Goal: Book appointment/travel/reservation

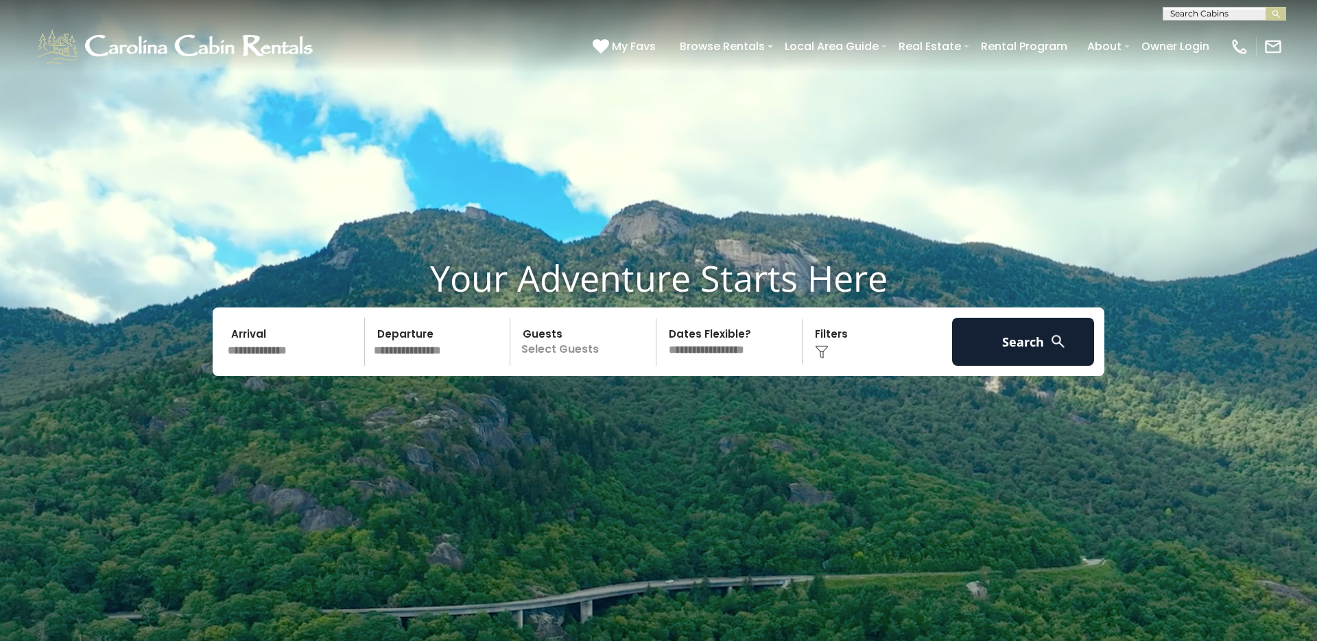
scroll to position [1, 0]
click at [1231, 13] on input "text" at bounding box center [1223, 16] width 120 height 14
type input "*"
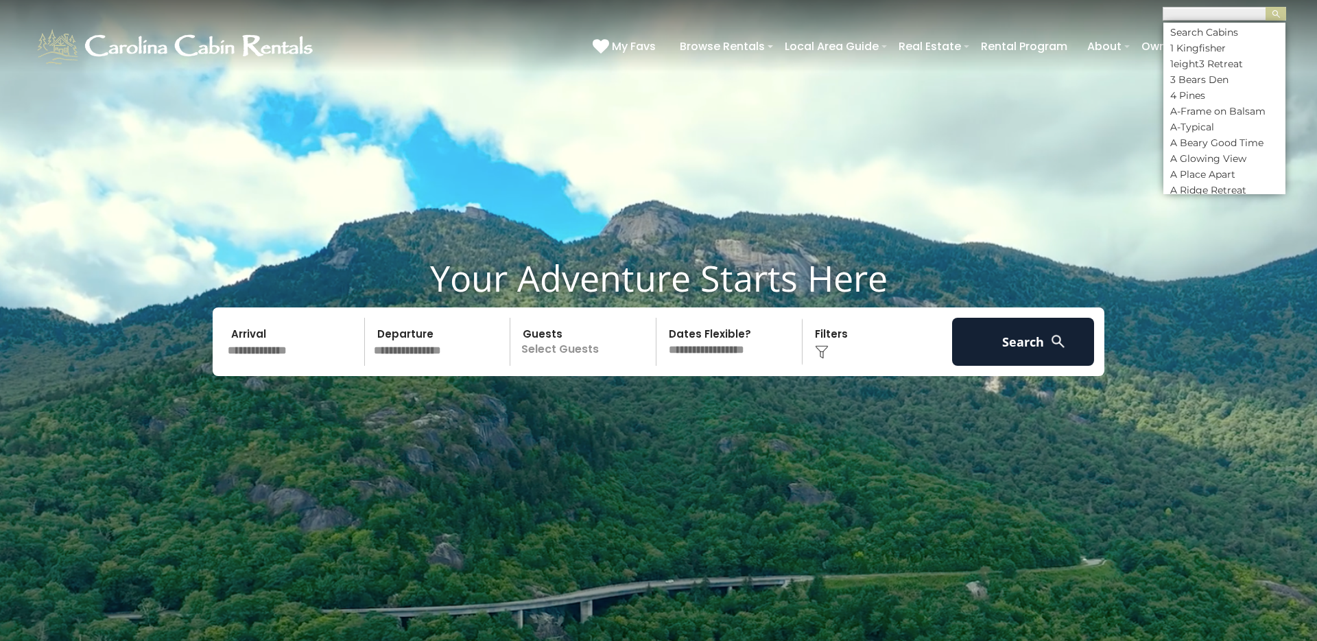
click at [1096, 111] on video at bounding box center [658, 329] width 1317 height 658
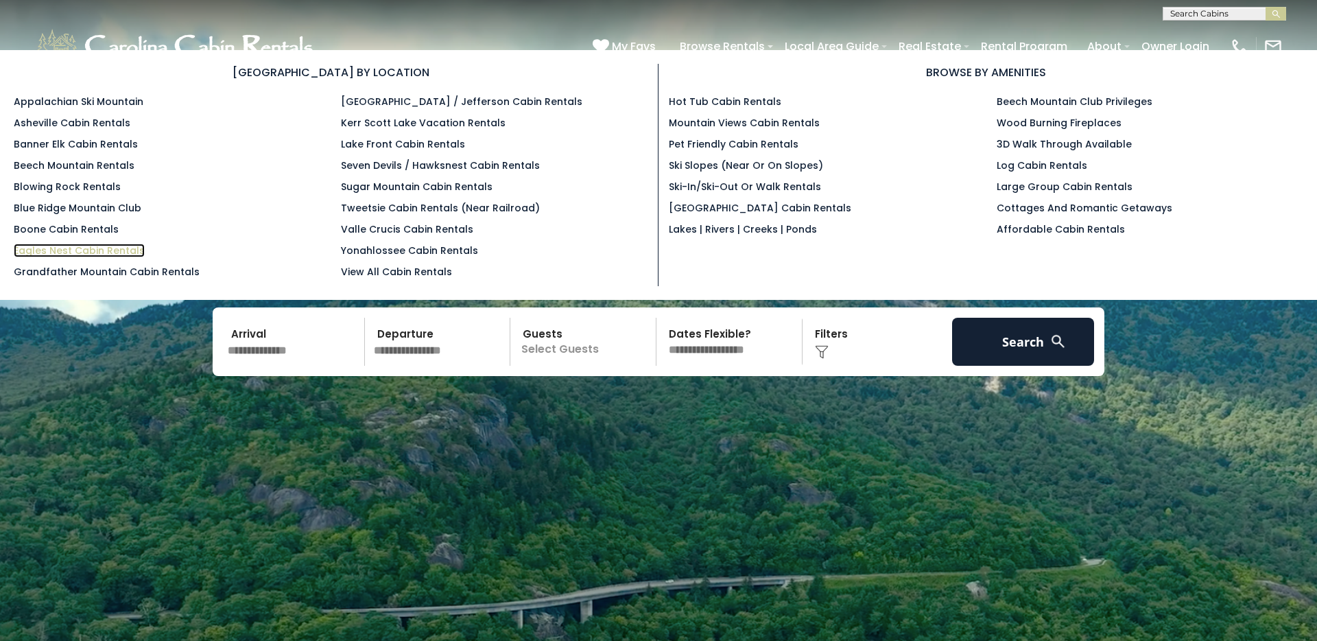
click at [85, 249] on link "Eagles Nest Cabin Rentals" at bounding box center [79, 250] width 131 height 14
